Goal: Information Seeking & Learning: Find specific page/section

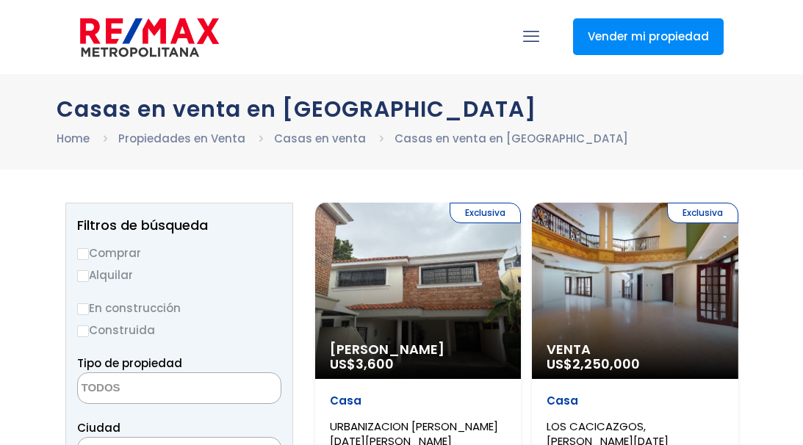
select select
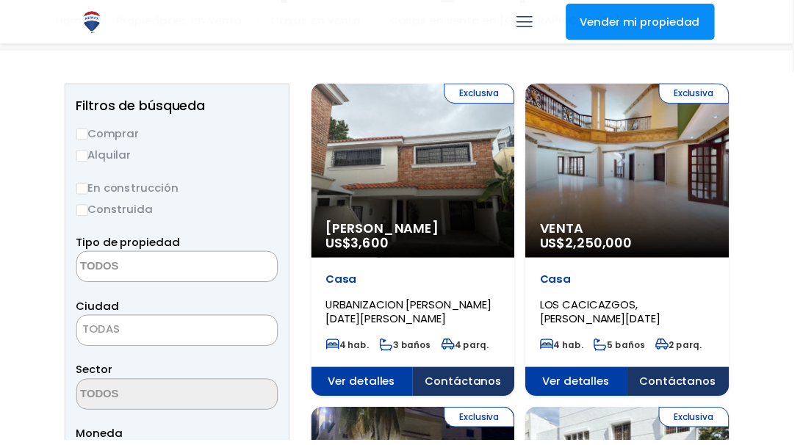
scroll to position [118, 0]
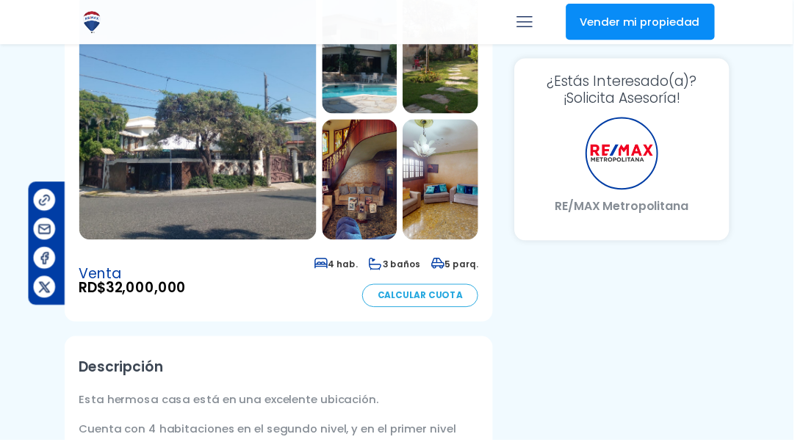
scroll to position [235, 220]
